Goal: Task Accomplishment & Management: Manage account settings

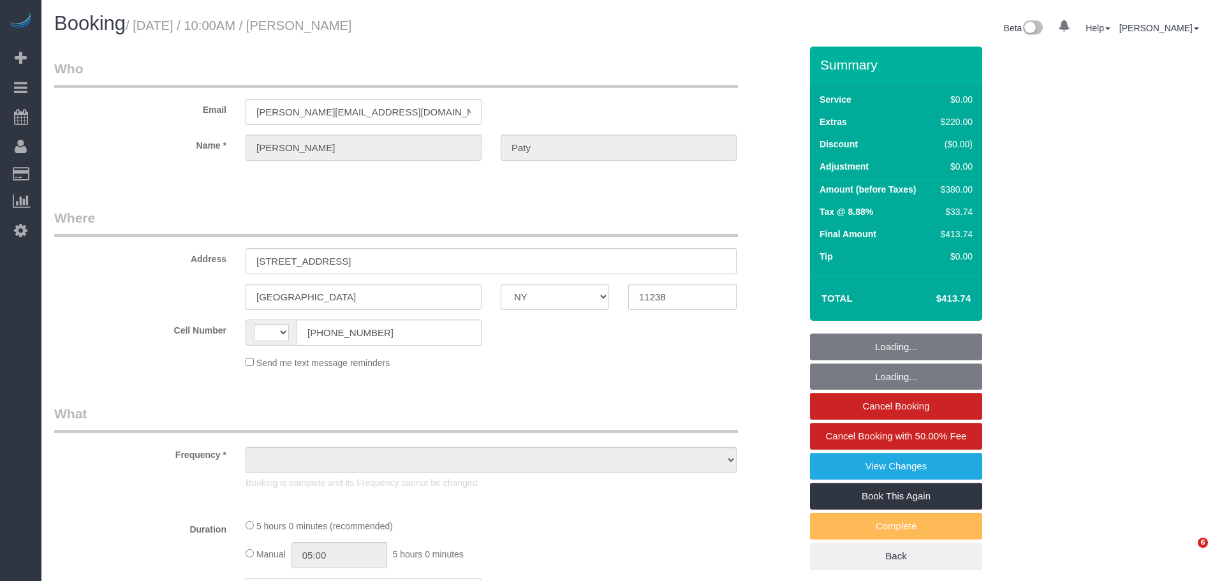
select select "NY"
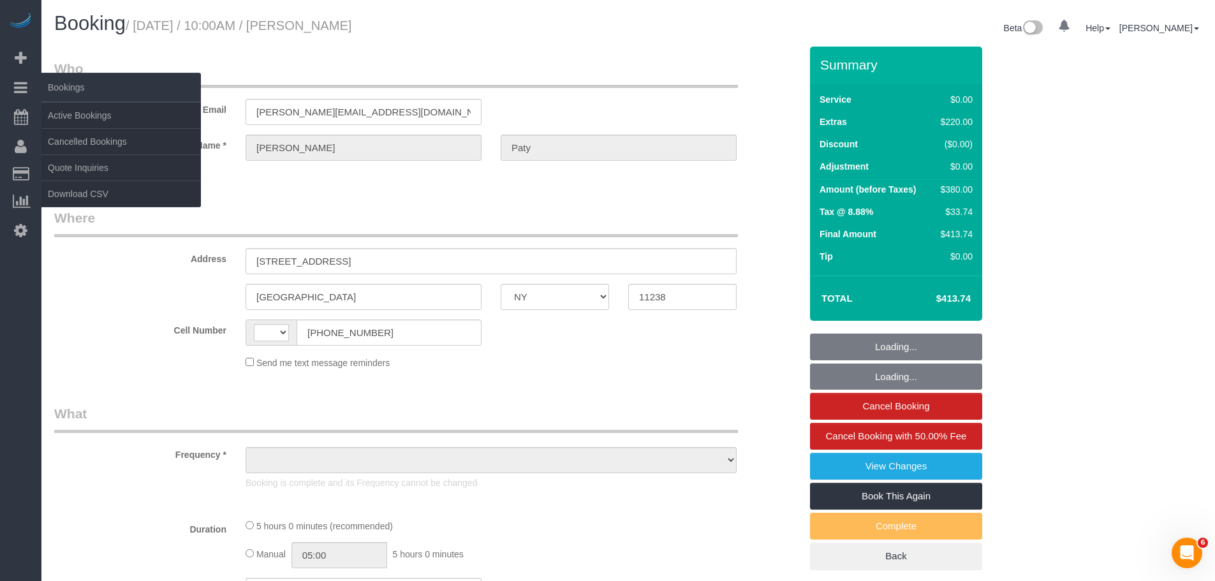
select select "string:[GEOGRAPHIC_DATA]"
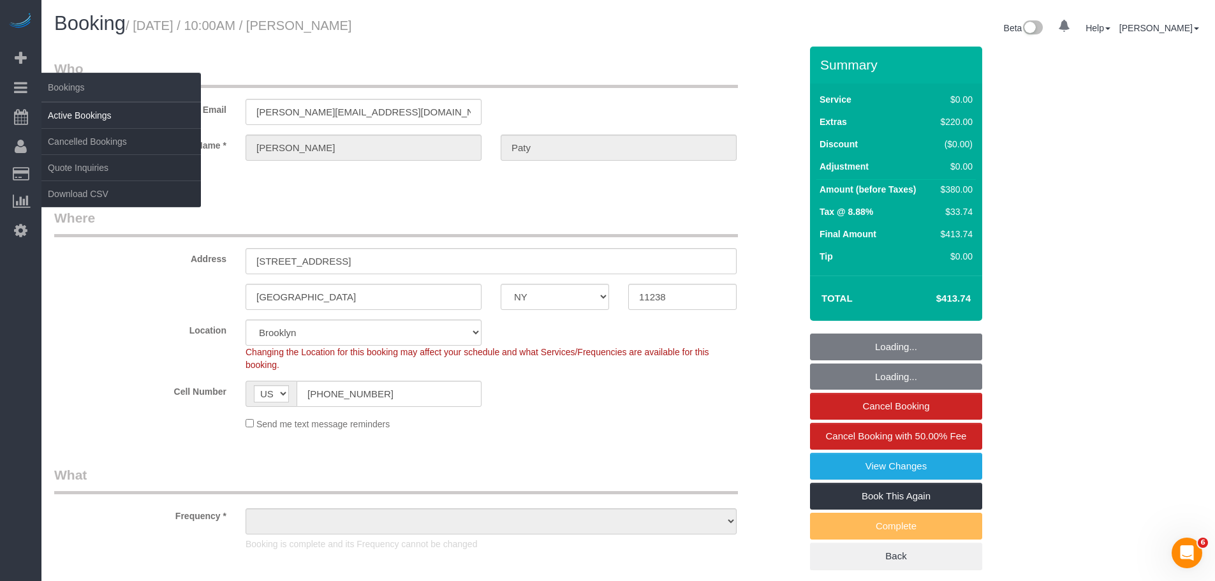
select select "object:838"
select select "number:89"
select select "number:90"
select select "number:15"
select select "number:5"
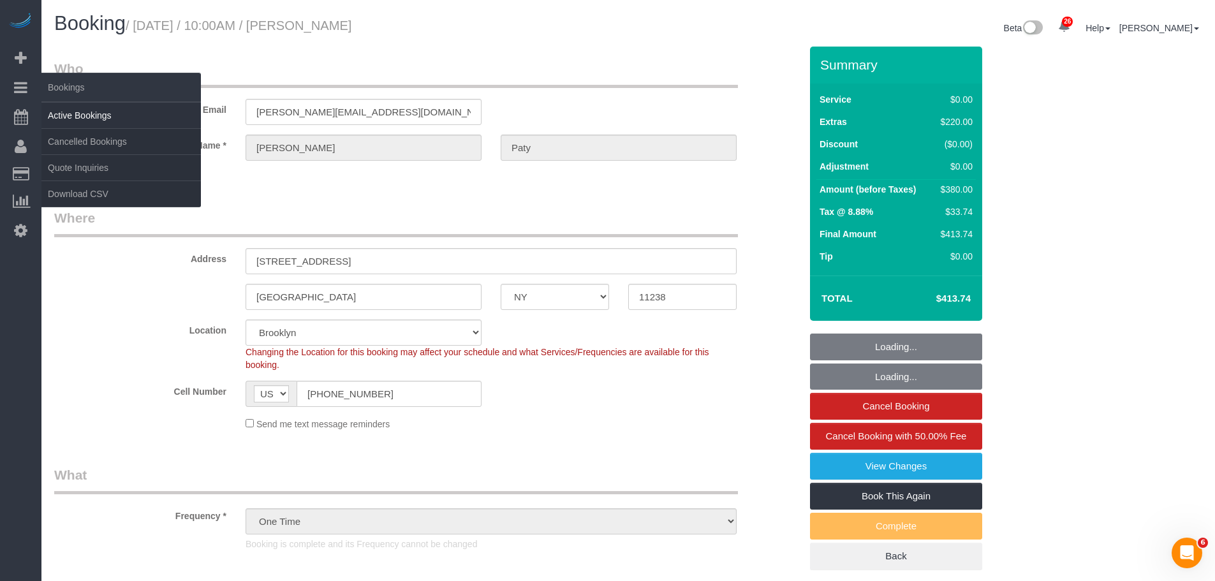
select select "string:stripe-pm_1PtyvG4VGloSiKo7BLZDAN62"
select select "spot1"
select select "1"
click at [87, 115] on link "Active Bookings" at bounding box center [120, 116] width 159 height 26
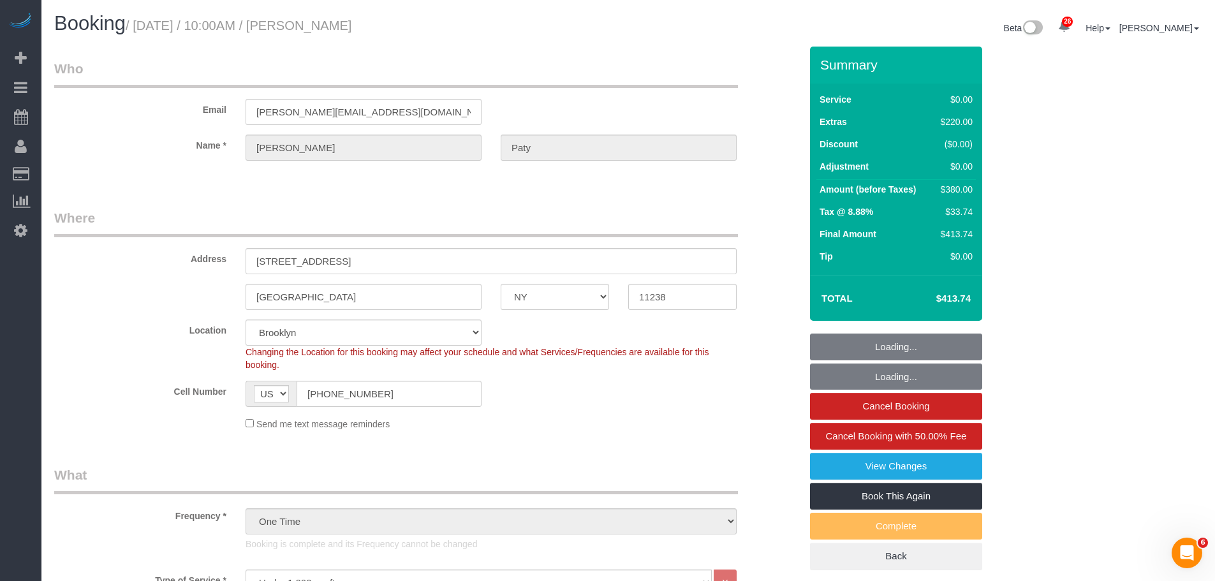
select select "object:1536"
select select "1"
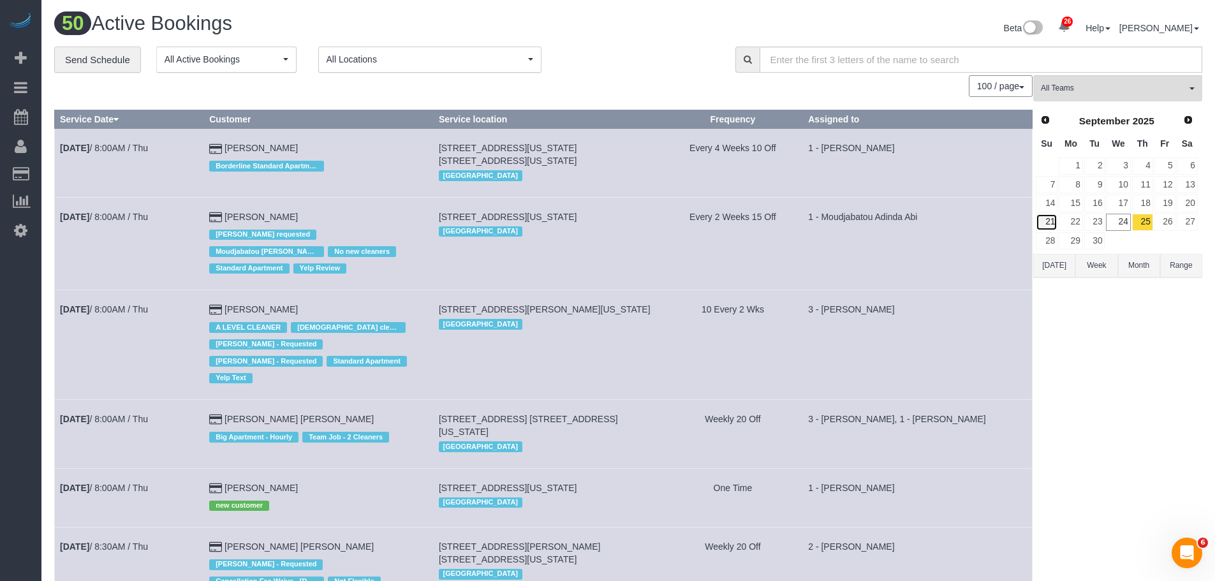
click at [1049, 222] on link "21" at bounding box center [1047, 222] width 22 height 17
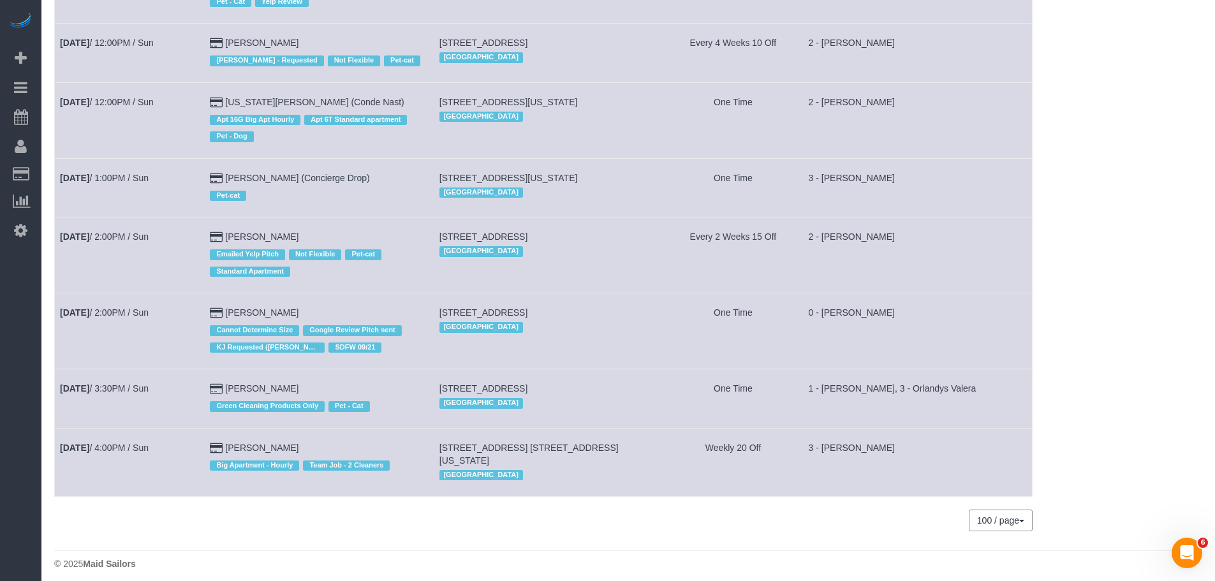
scroll to position [646, 0]
